Goal: Navigation & Orientation: Find specific page/section

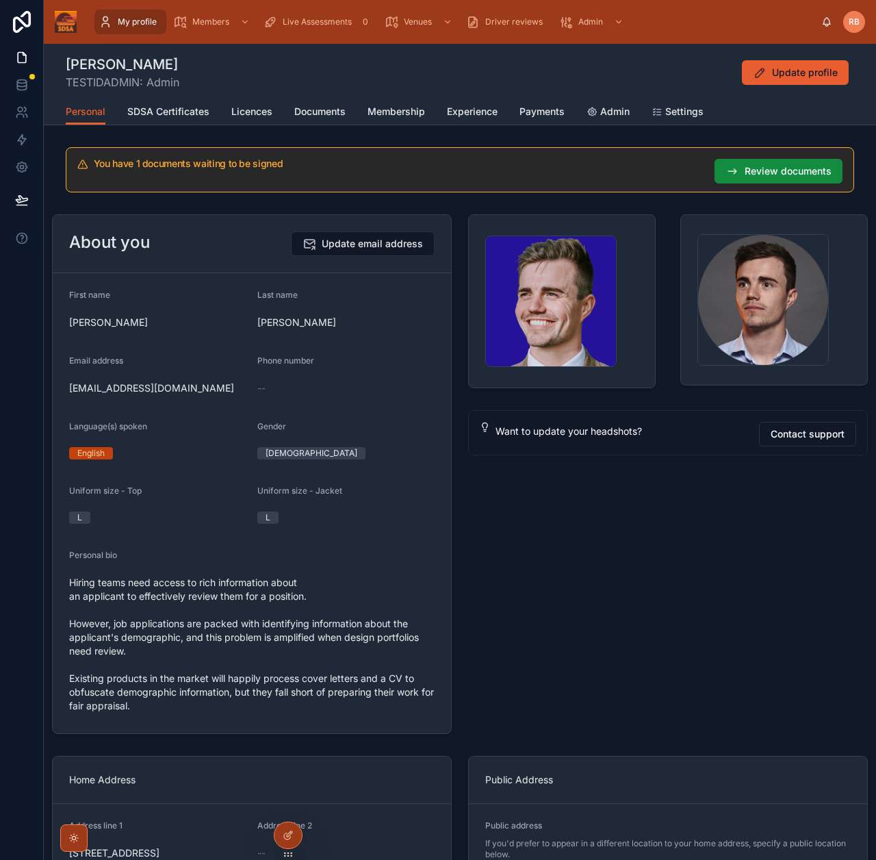
click at [610, 517] on div "Photo-blue-full-colour .png grey-circle .png Want to update your headshots? Con…" at bounding box center [668, 474] width 416 height 531
click at [203, 58] on span "Dashboard" at bounding box center [220, 58] width 42 height 11
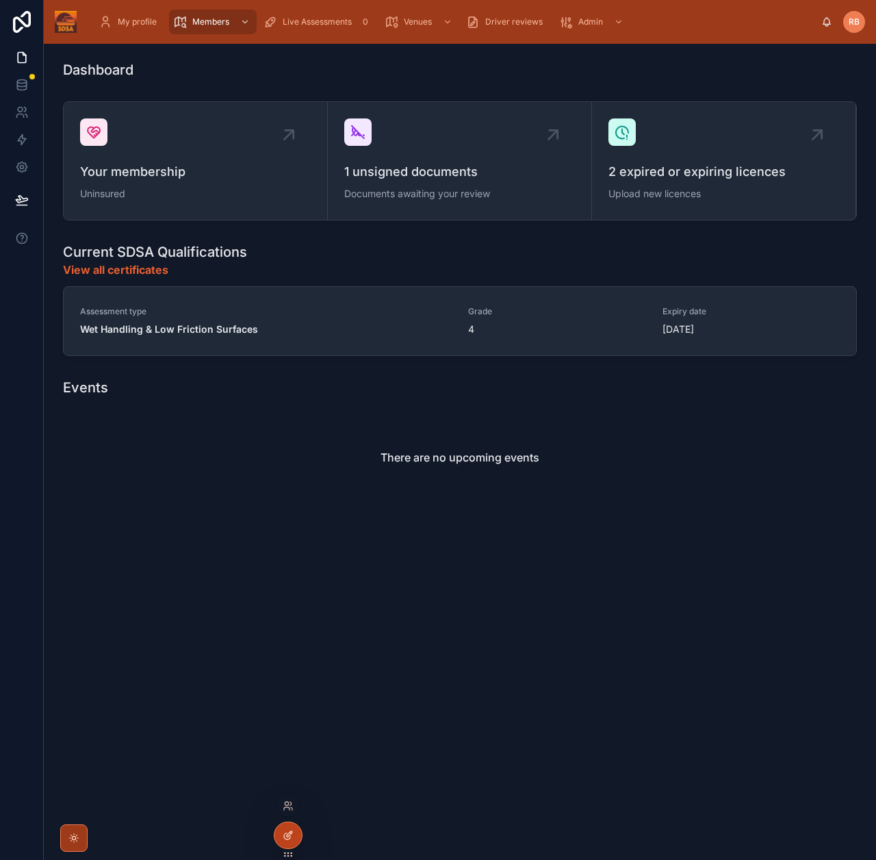
click at [281, 830] on div at bounding box center [288, 835] width 27 height 26
